Goal: Task Accomplishment & Management: Manage account settings

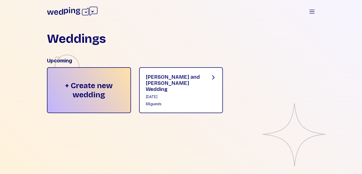
click at [187, 80] on div "[PERSON_NAME] and [PERSON_NAME] Wedding" at bounding box center [174, 83] width 57 height 18
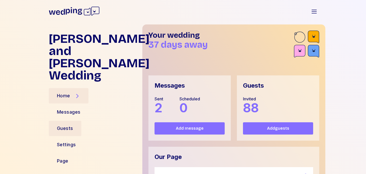
click at [60, 125] on div "Guests" at bounding box center [65, 128] width 16 height 7
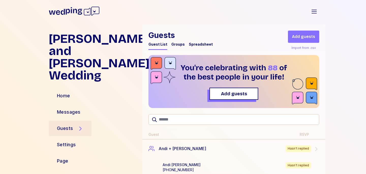
click at [201, 38] on h1 "Guests" at bounding box center [180, 34] width 64 height 9
click at [202, 43] on div "Spreadsheet" at bounding box center [201, 44] width 24 height 5
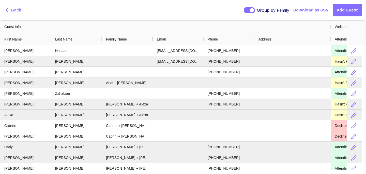
click at [10, 12] on span "Back" at bounding box center [12, 10] width 17 height 6
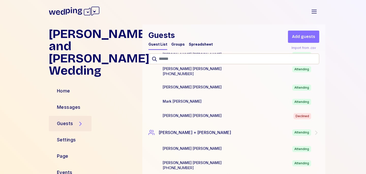
scroll to position [2102, 0]
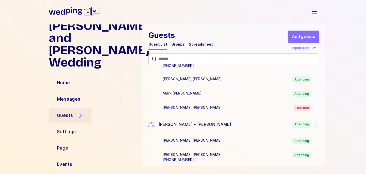
click at [201, 46] on div "Spreadsheet" at bounding box center [201, 44] width 24 height 5
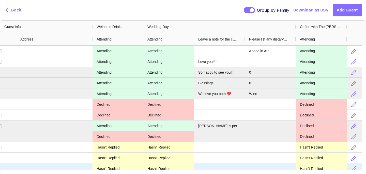
scroll to position [675, 0]
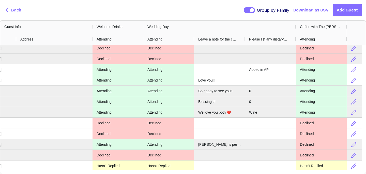
click at [18, 12] on span "Back" at bounding box center [16, 10] width 10 height 6
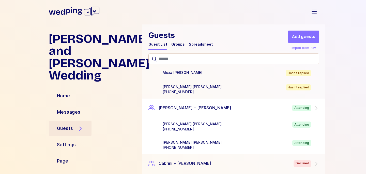
scroll to position [0, 0]
